Goal: Navigation & Orientation: Find specific page/section

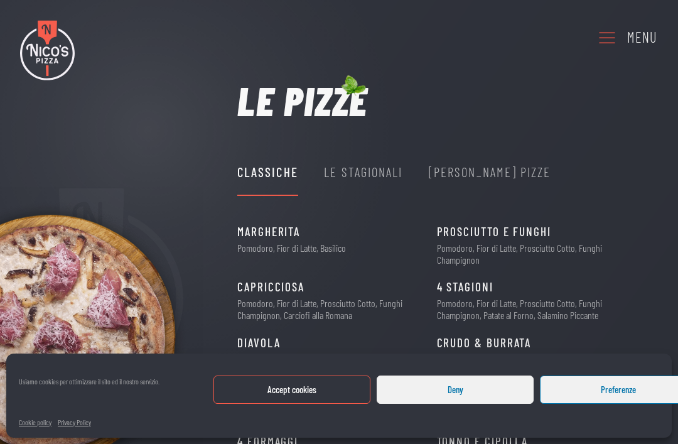
click at [436, 381] on button "Deny" at bounding box center [455, 390] width 157 height 28
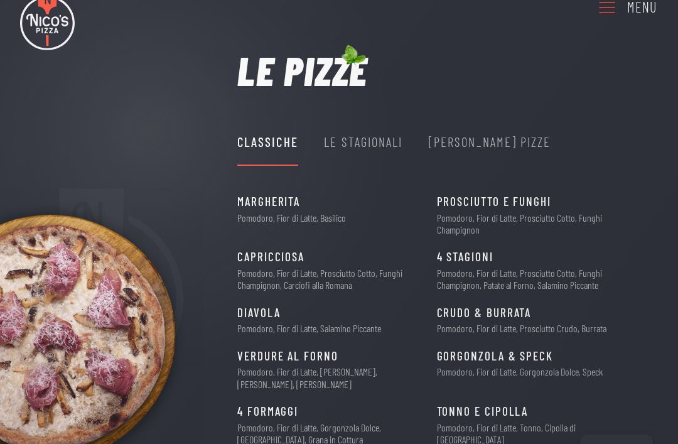
scroll to position [29, 0]
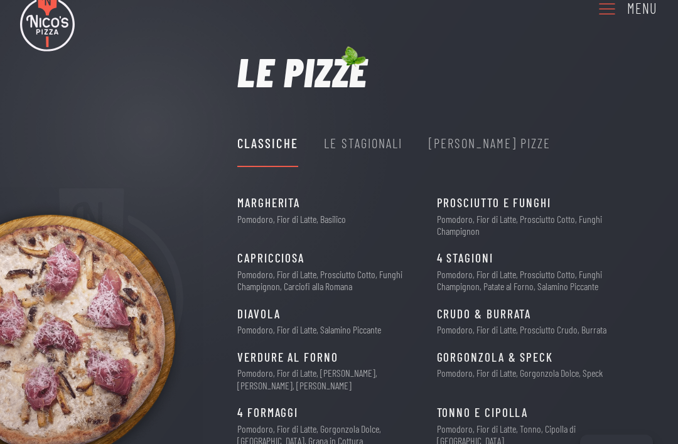
click at [407, 126] on div "Classiche Le Stagionali [PERSON_NAME] Pizze" at bounding box center [394, 143] width 314 height 47
click at [402, 143] on div "Le Stagionali" at bounding box center [363, 143] width 79 height 21
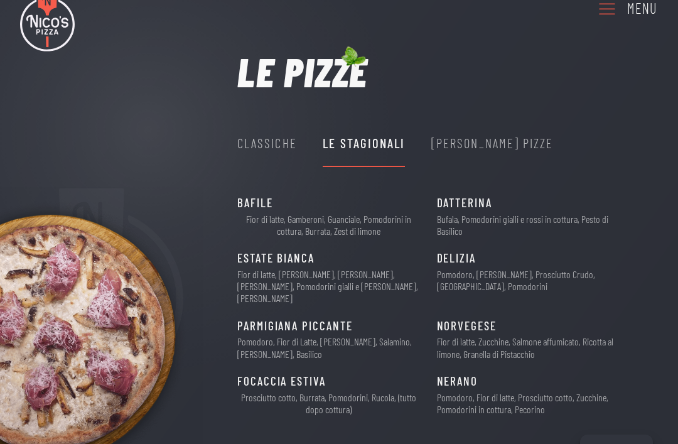
click at [470, 140] on div "[PERSON_NAME] Pizze" at bounding box center [492, 143] width 122 height 21
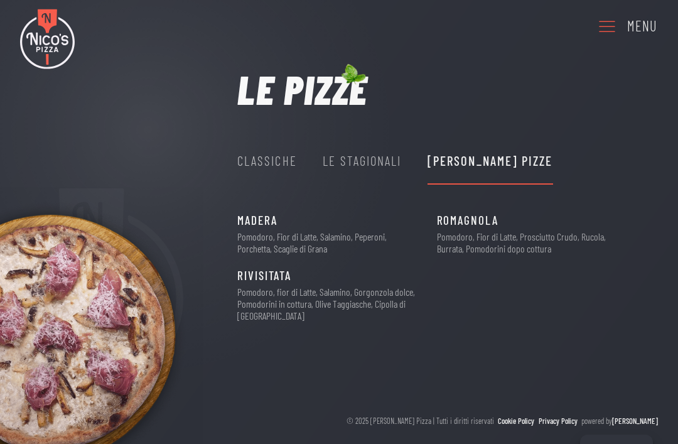
scroll to position [13, 0]
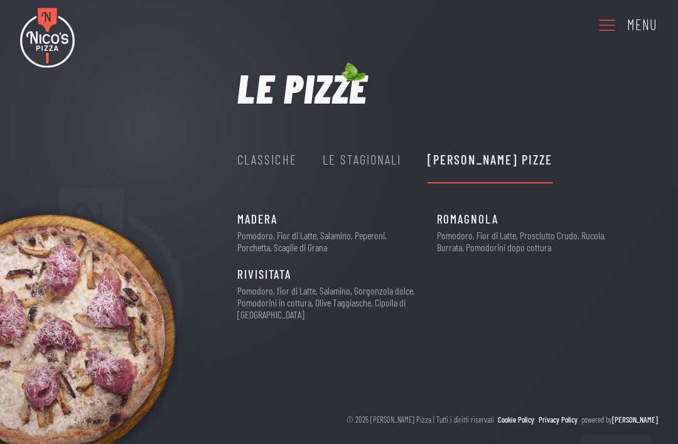
click at [281, 167] on div "Classiche" at bounding box center [267, 159] width 60 height 21
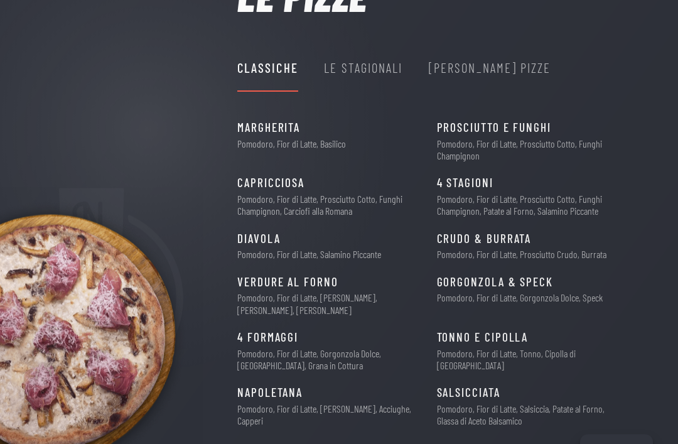
scroll to position [104, 0]
click at [374, 54] on div "Le Stagionali" at bounding box center [363, 67] width 79 height 47
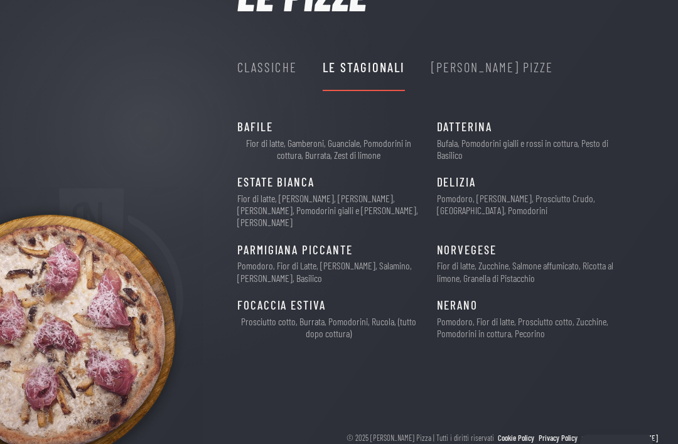
scroll to position [70, 0]
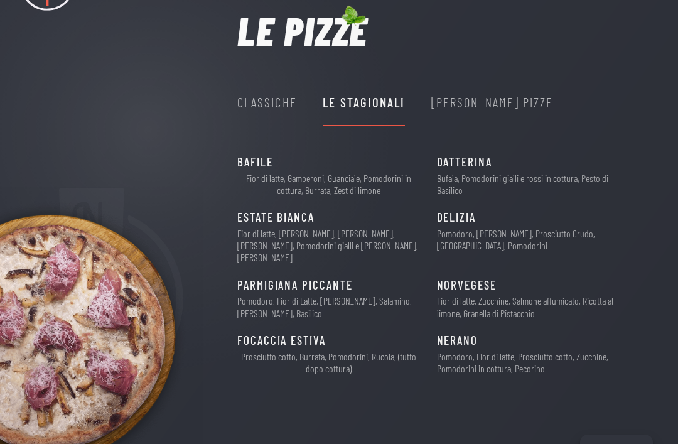
click at [214, 185] on div "Le pizze Classiche Le Stagionali Nico's Pizze Margherita 6€ Pomodoro, Fior di L…" at bounding box center [339, 199] width 678 height 376
click at [259, 106] on div "Classiche" at bounding box center [267, 102] width 60 height 21
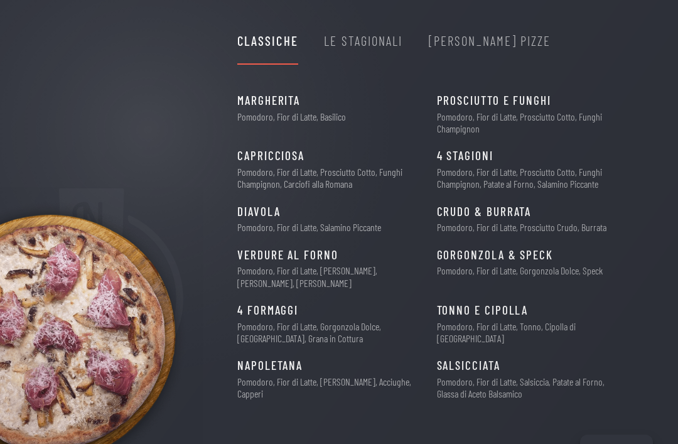
scroll to position [130, 0]
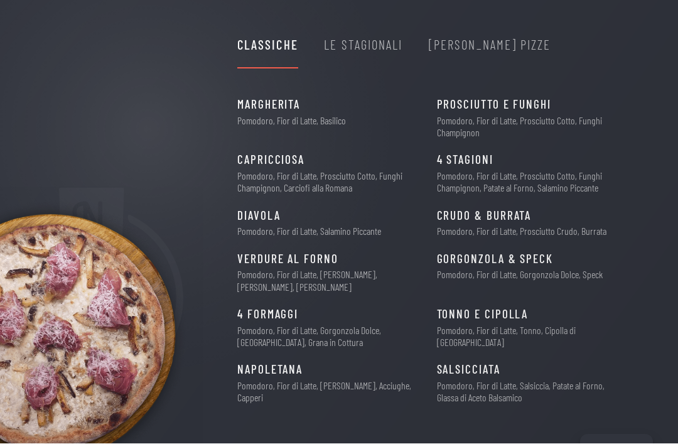
click at [380, 31] on div "Le Stagionali" at bounding box center [363, 45] width 79 height 47
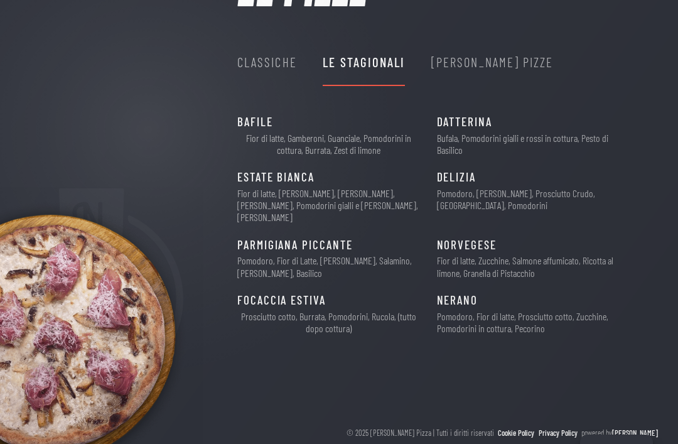
click at [477, 68] on div "[PERSON_NAME] Pizze" at bounding box center [492, 61] width 122 height 21
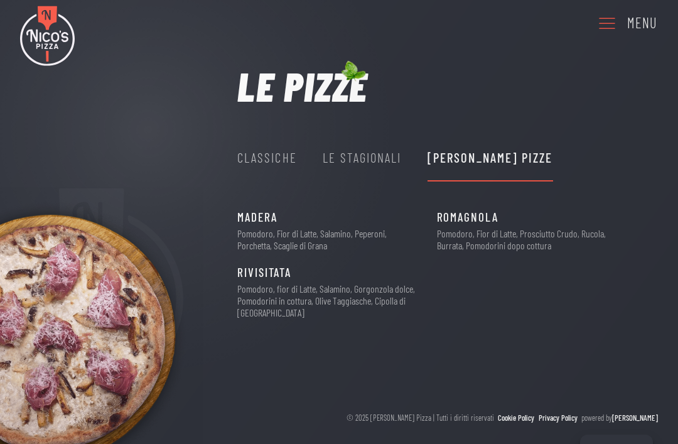
scroll to position [13, 0]
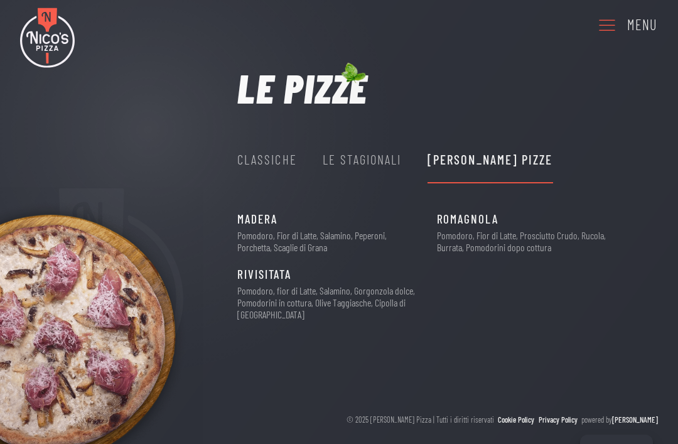
click at [372, 154] on div "Le Stagionali" at bounding box center [362, 159] width 79 height 21
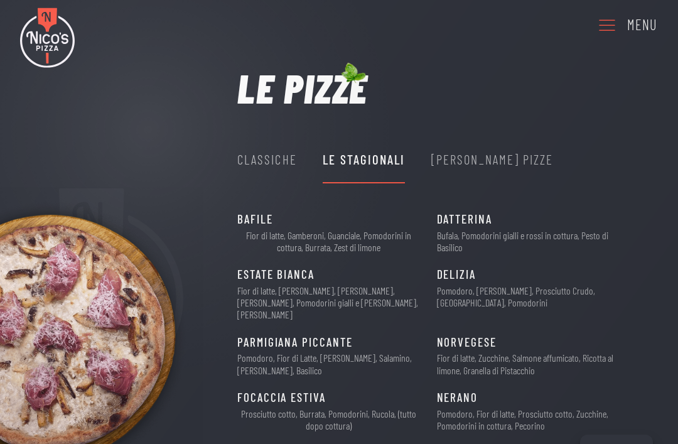
click at [269, 161] on div "Classiche" at bounding box center [267, 159] width 60 height 21
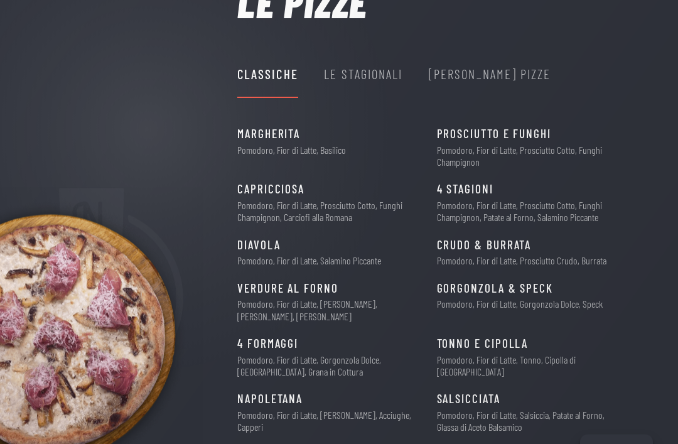
scroll to position [97, 0]
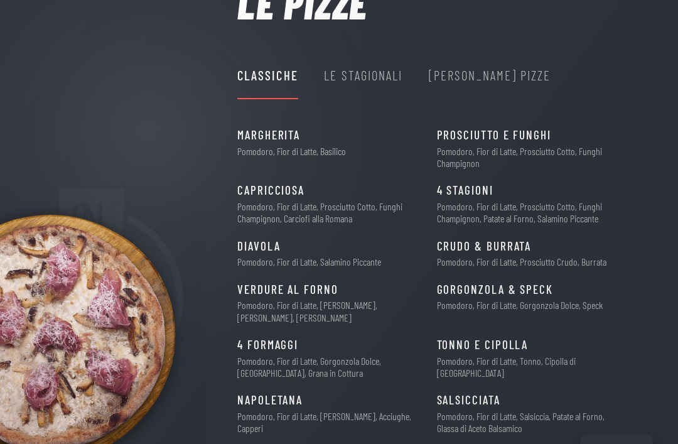
click at [350, 80] on div "Le Stagionali" at bounding box center [363, 75] width 79 height 21
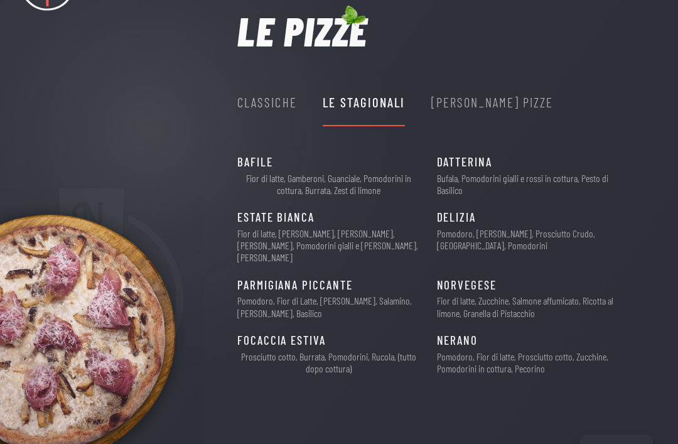
click at [478, 100] on div "[PERSON_NAME] Pizze" at bounding box center [492, 102] width 122 height 21
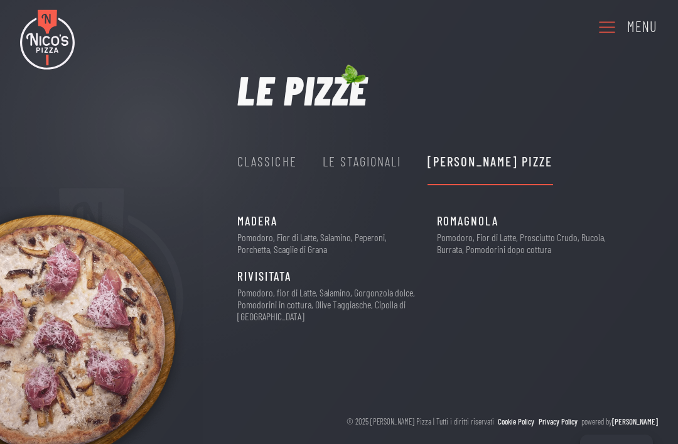
scroll to position [13, 0]
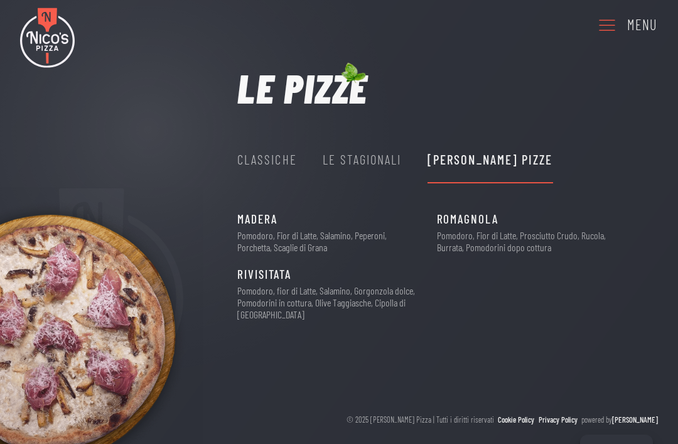
click at [281, 166] on div "Classiche" at bounding box center [267, 159] width 60 height 21
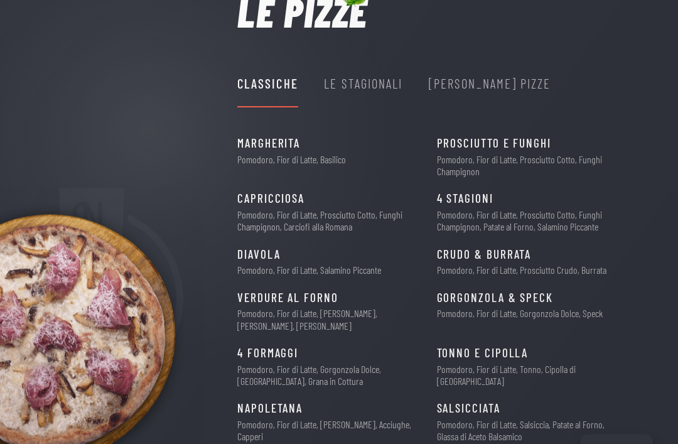
scroll to position [89, 0]
click at [368, 77] on div "Le Stagionali" at bounding box center [363, 82] width 79 height 21
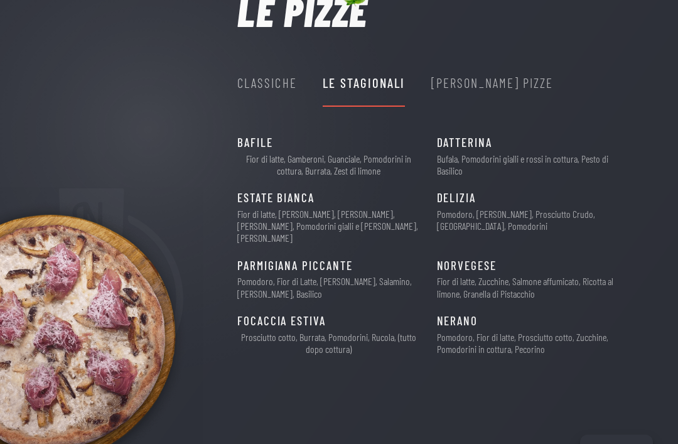
scroll to position [70, 0]
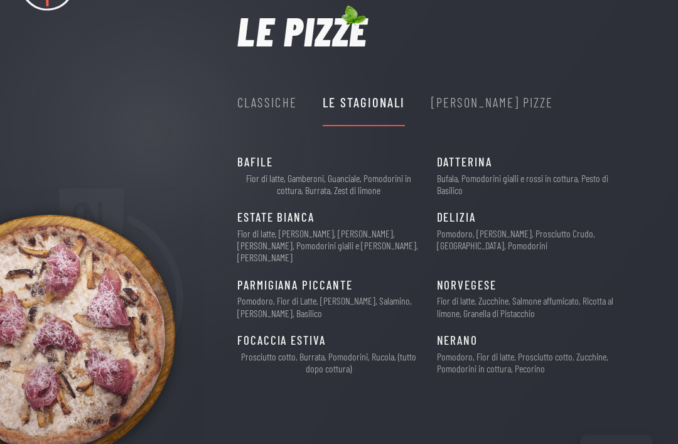
click at [272, 97] on div "Classiche" at bounding box center [267, 102] width 60 height 21
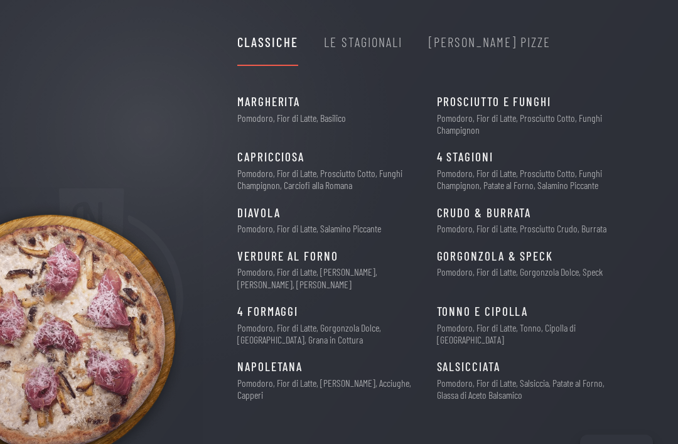
scroll to position [127, 0]
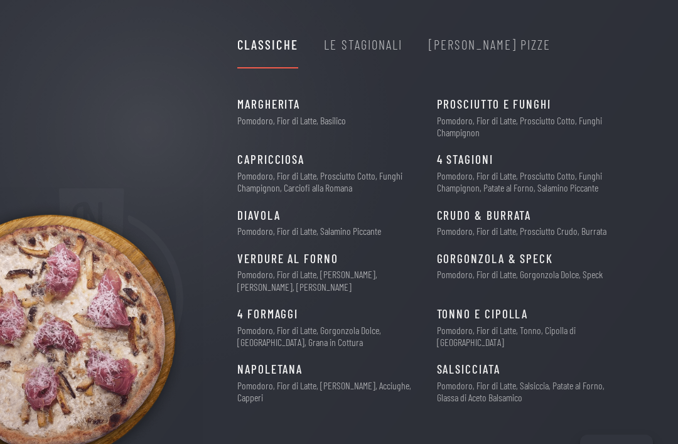
click at [582, 443] on button "Manage consent" at bounding box center [616, 450] width 73 height 31
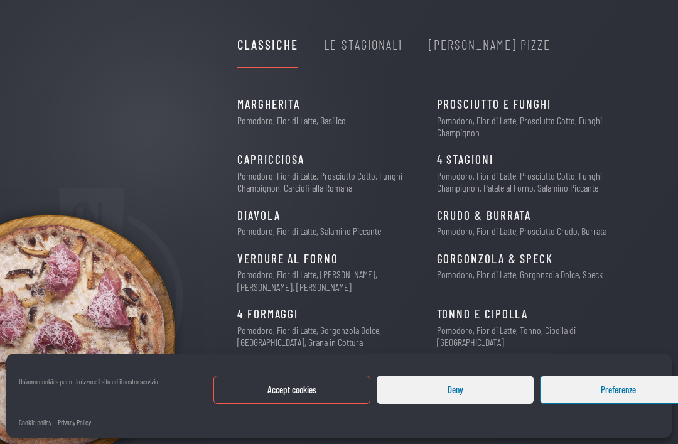
click at [433, 404] on button "Deny" at bounding box center [455, 390] width 157 height 28
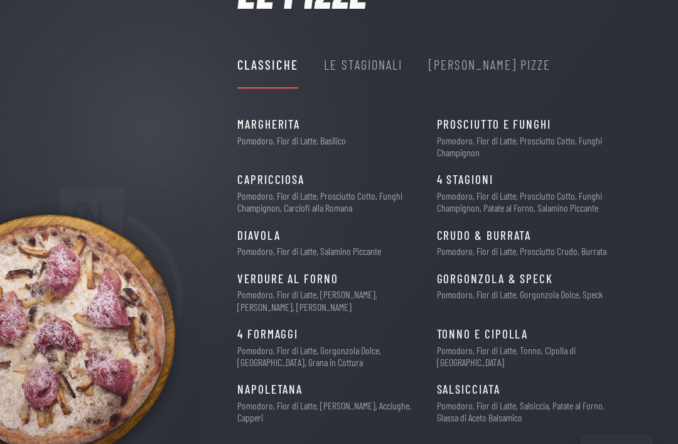
scroll to position [107, 0]
click at [337, 72] on div "Le Stagionali" at bounding box center [363, 65] width 79 height 21
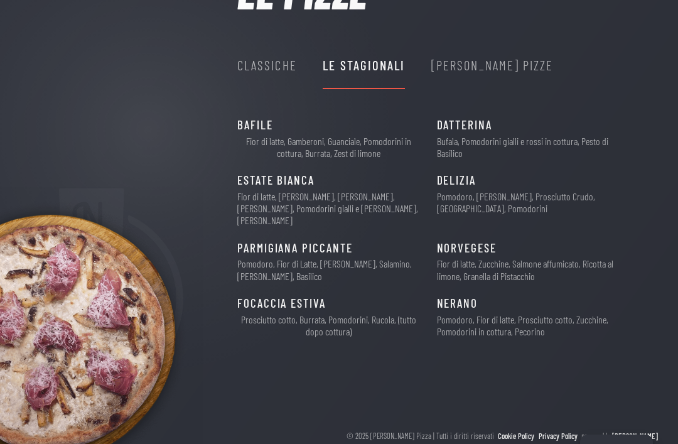
scroll to position [70, 0]
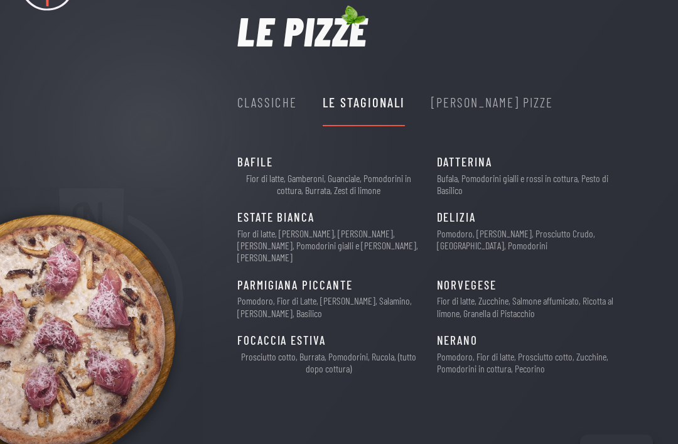
click at [265, 113] on div "Classiche" at bounding box center [267, 102] width 60 height 47
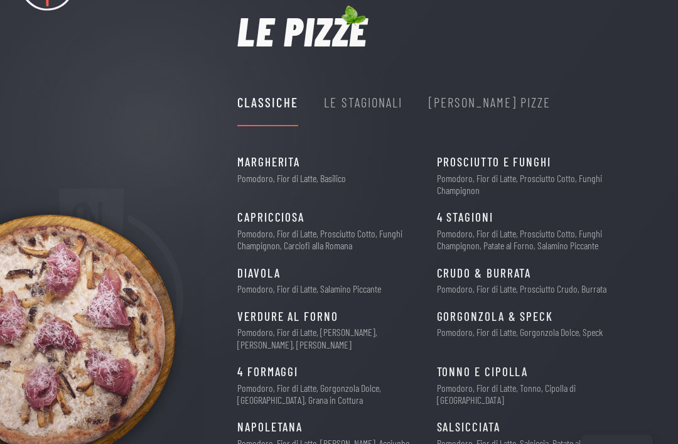
click at [467, 89] on div "[PERSON_NAME] Pizze" at bounding box center [490, 102] width 122 height 47
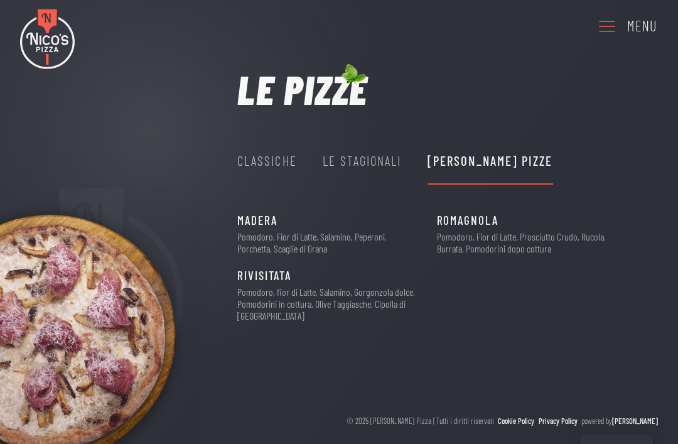
scroll to position [13, 0]
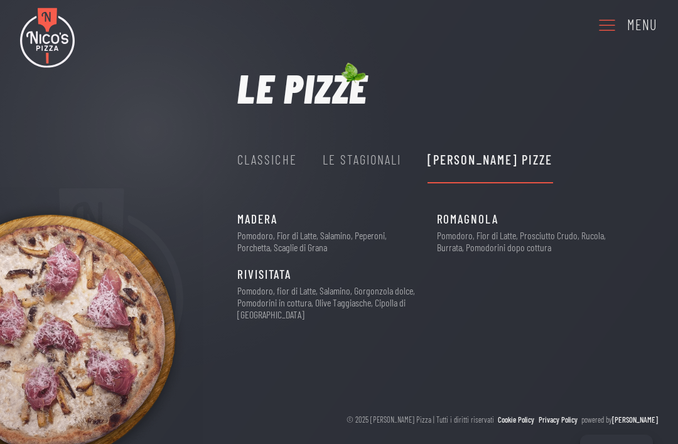
click at [360, 161] on div "Le Stagionali" at bounding box center [362, 159] width 79 height 21
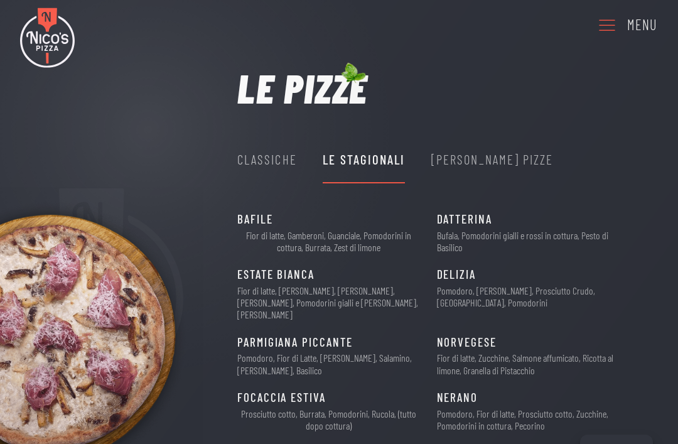
click at [472, 154] on div "[PERSON_NAME] Pizze" at bounding box center [492, 159] width 122 height 21
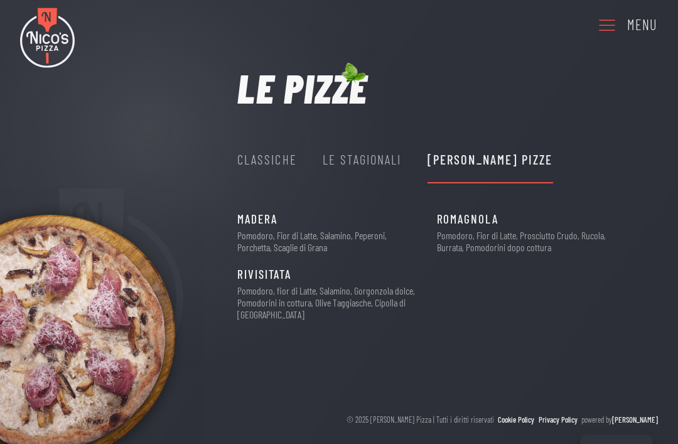
scroll to position [0, 0]
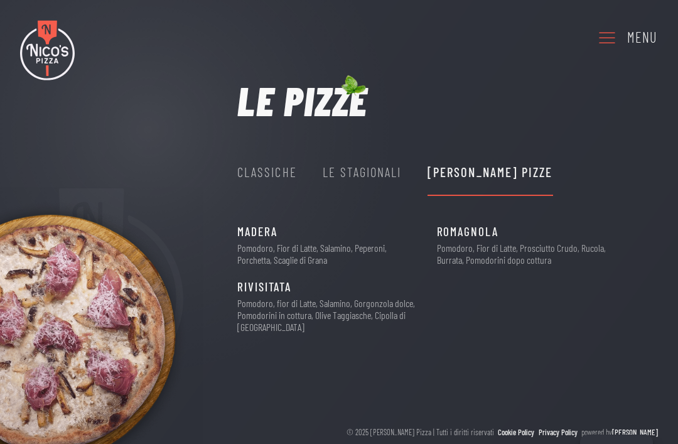
click at [372, 170] on div "Le Stagionali" at bounding box center [362, 171] width 79 height 21
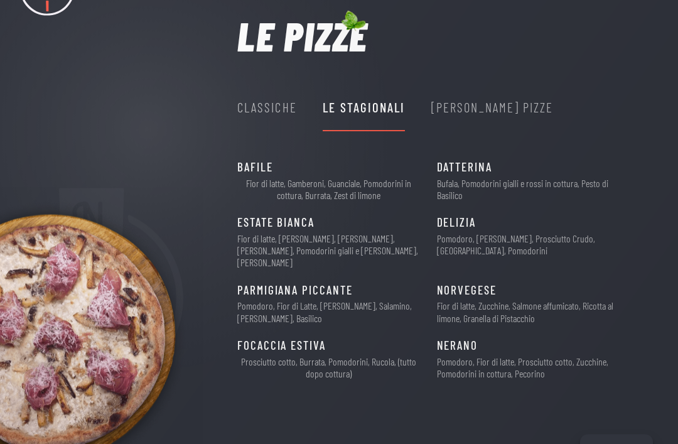
scroll to position [70, 0]
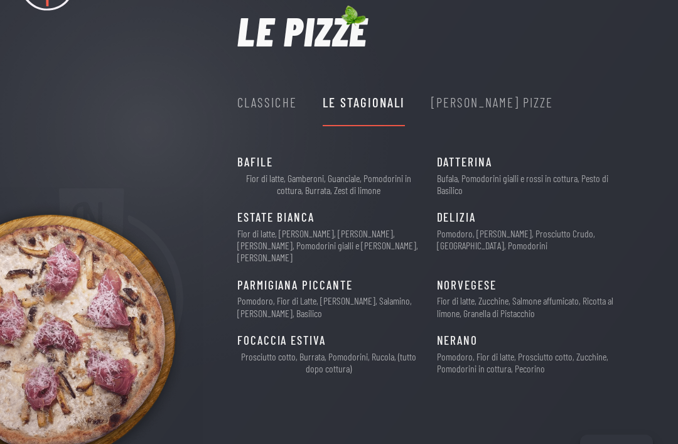
click at [246, 108] on div "Classiche" at bounding box center [267, 102] width 60 height 21
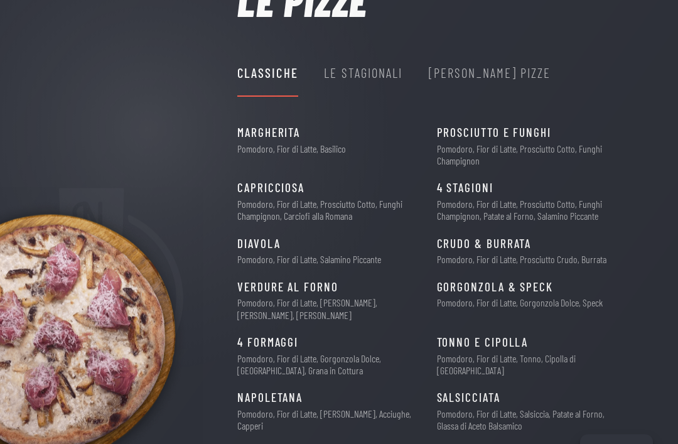
scroll to position [99, 0]
click at [362, 65] on div "Le Stagionali" at bounding box center [363, 72] width 79 height 21
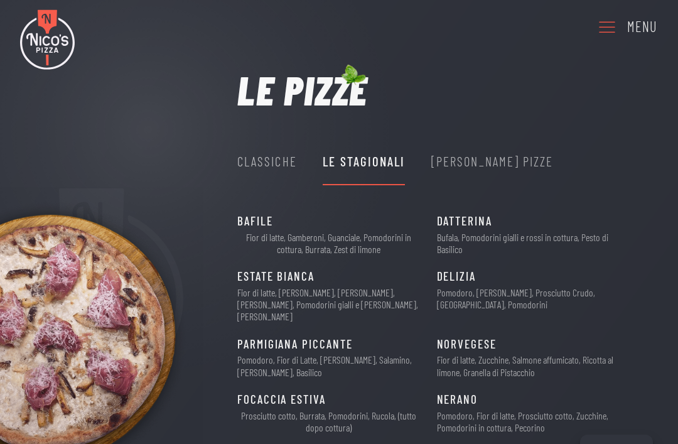
scroll to position [0, 0]
